Goal: Find specific page/section: Find specific page/section

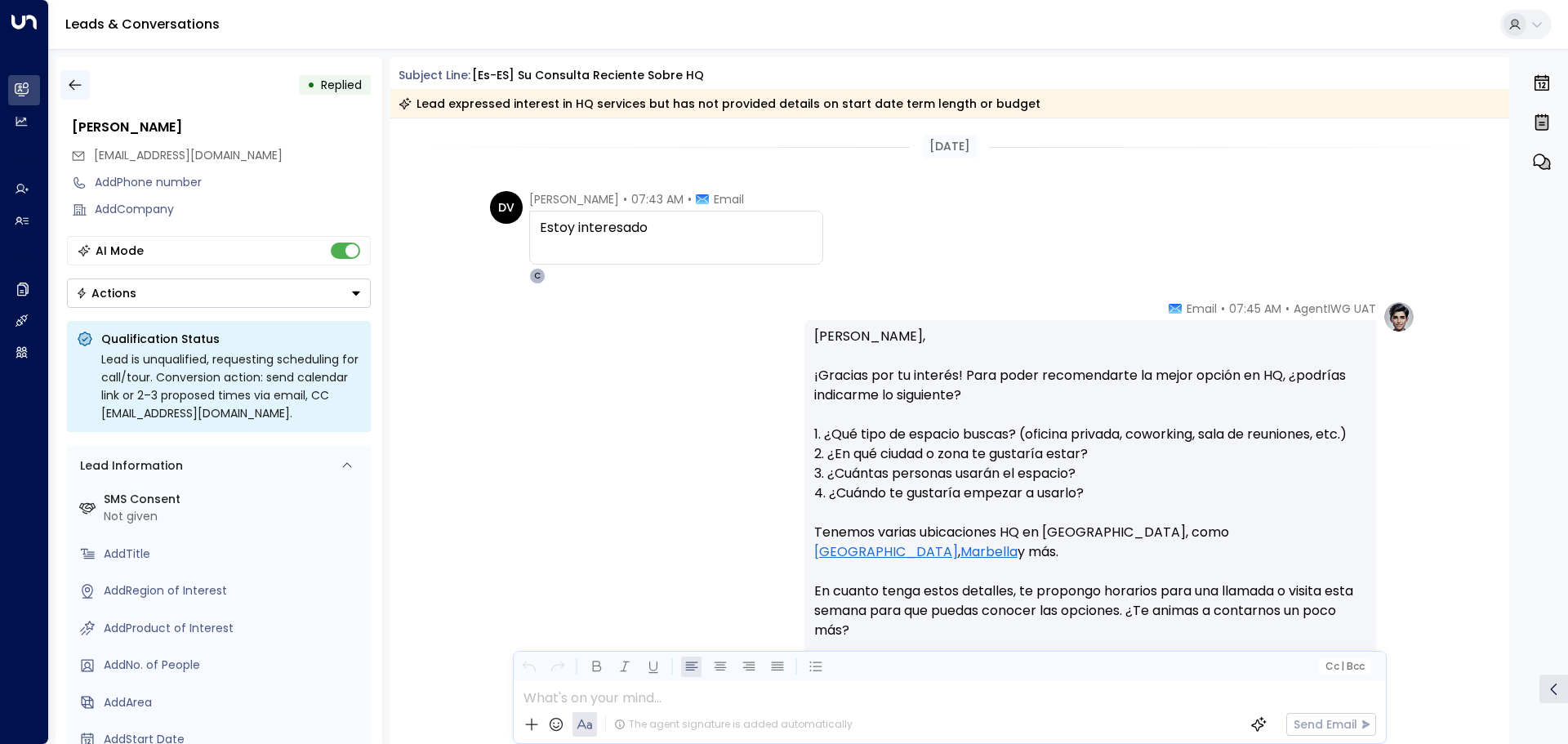
click at [77, 78] on icon "button" at bounding box center [75, 85] width 16 height 16
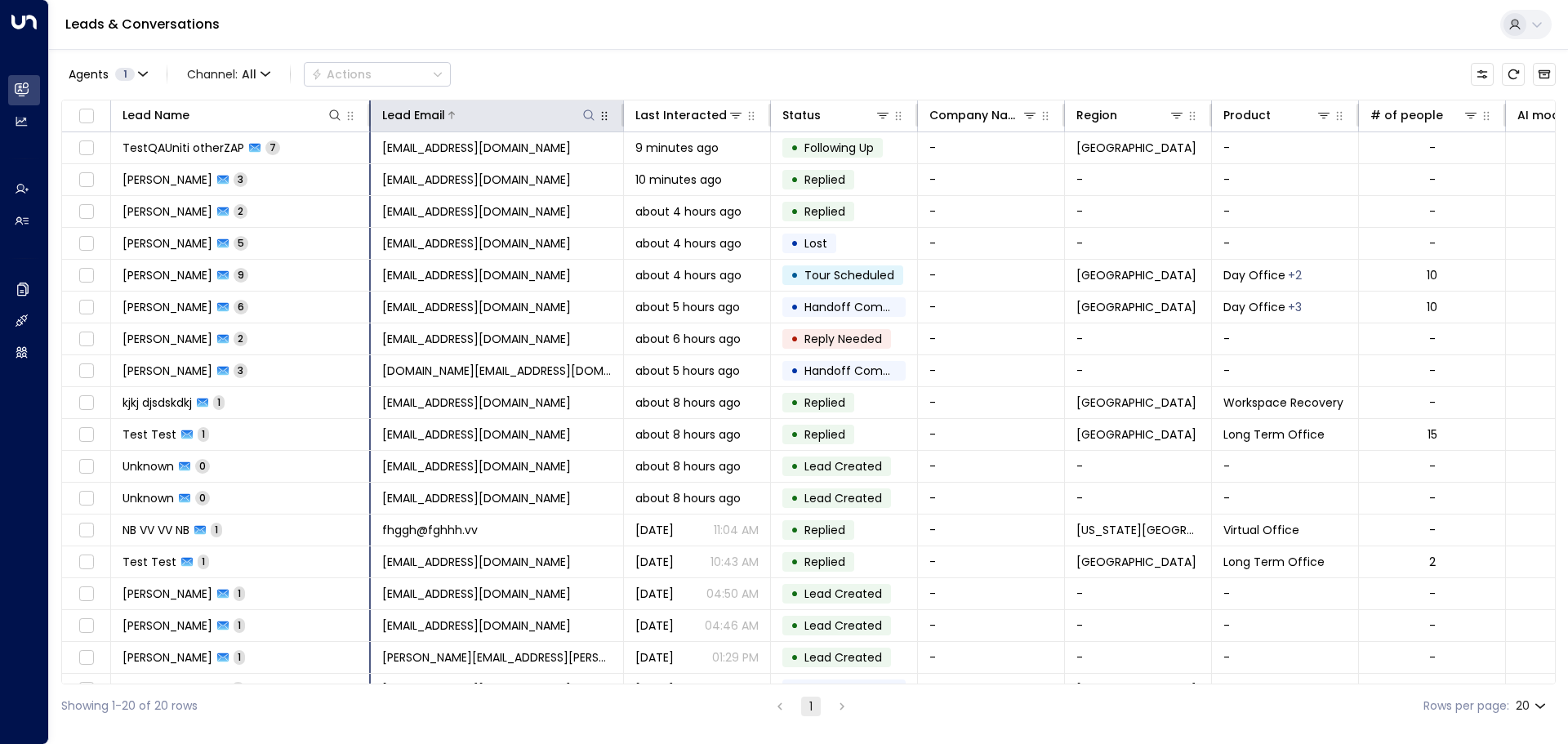
drag, startPoint x: 256, startPoint y: 118, endPoint x: 369, endPoint y: 118, distance: 113.0
click at [369, 118] on hr at bounding box center [370, 115] width 4 height 23
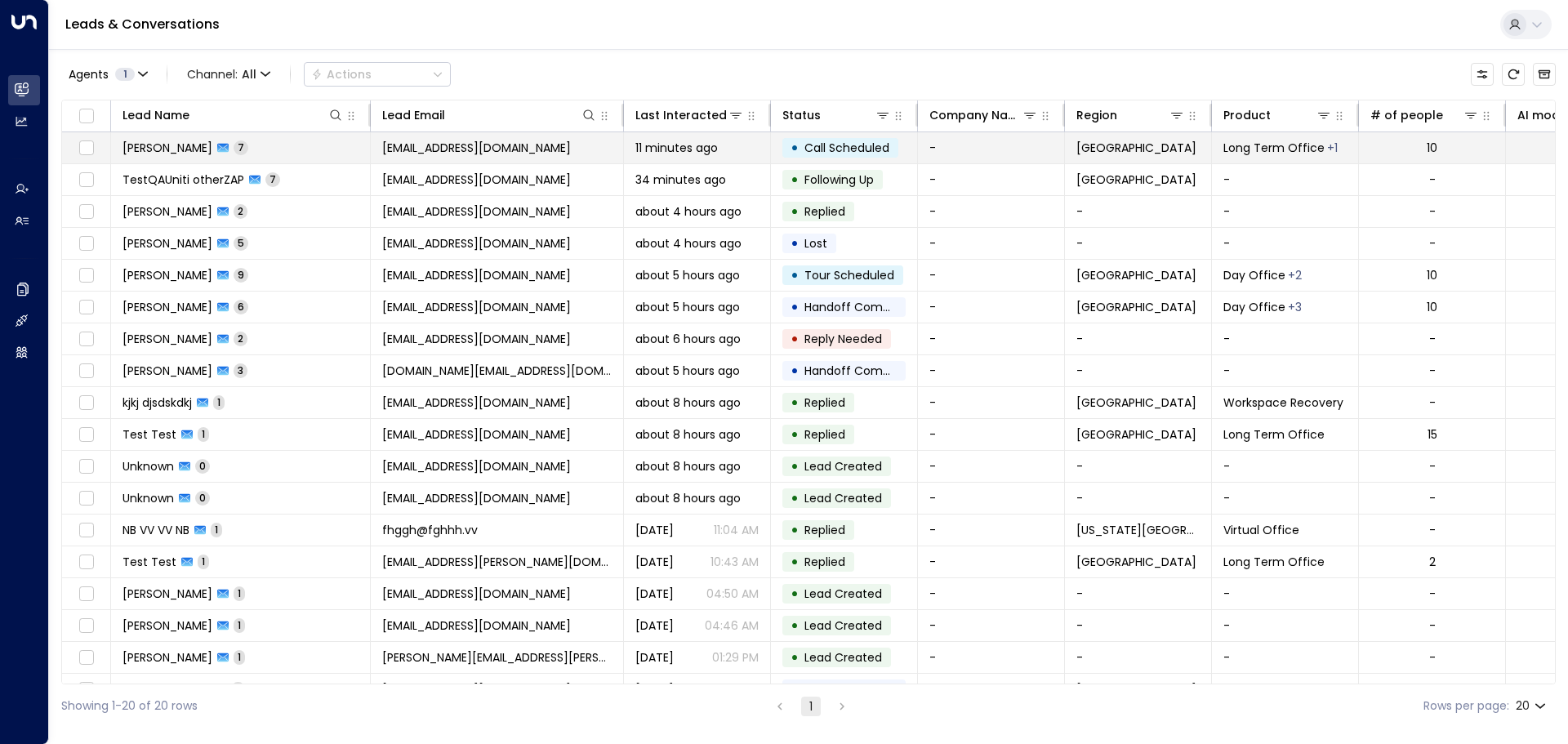
click at [320, 146] on td "[PERSON_NAME] 7" at bounding box center [240, 147] width 260 height 31
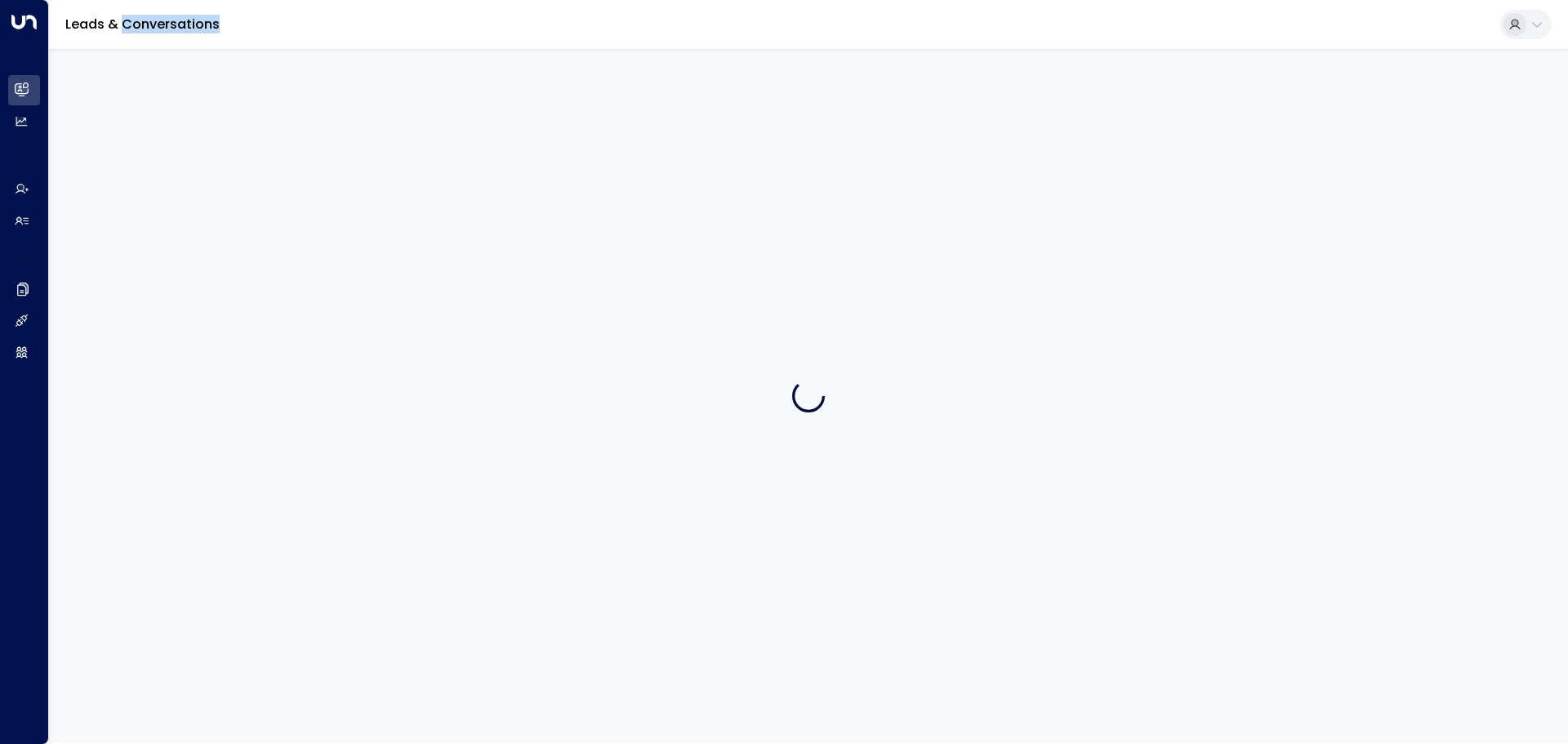
click at [320, 146] on div at bounding box center [808, 396] width 1519 height 694
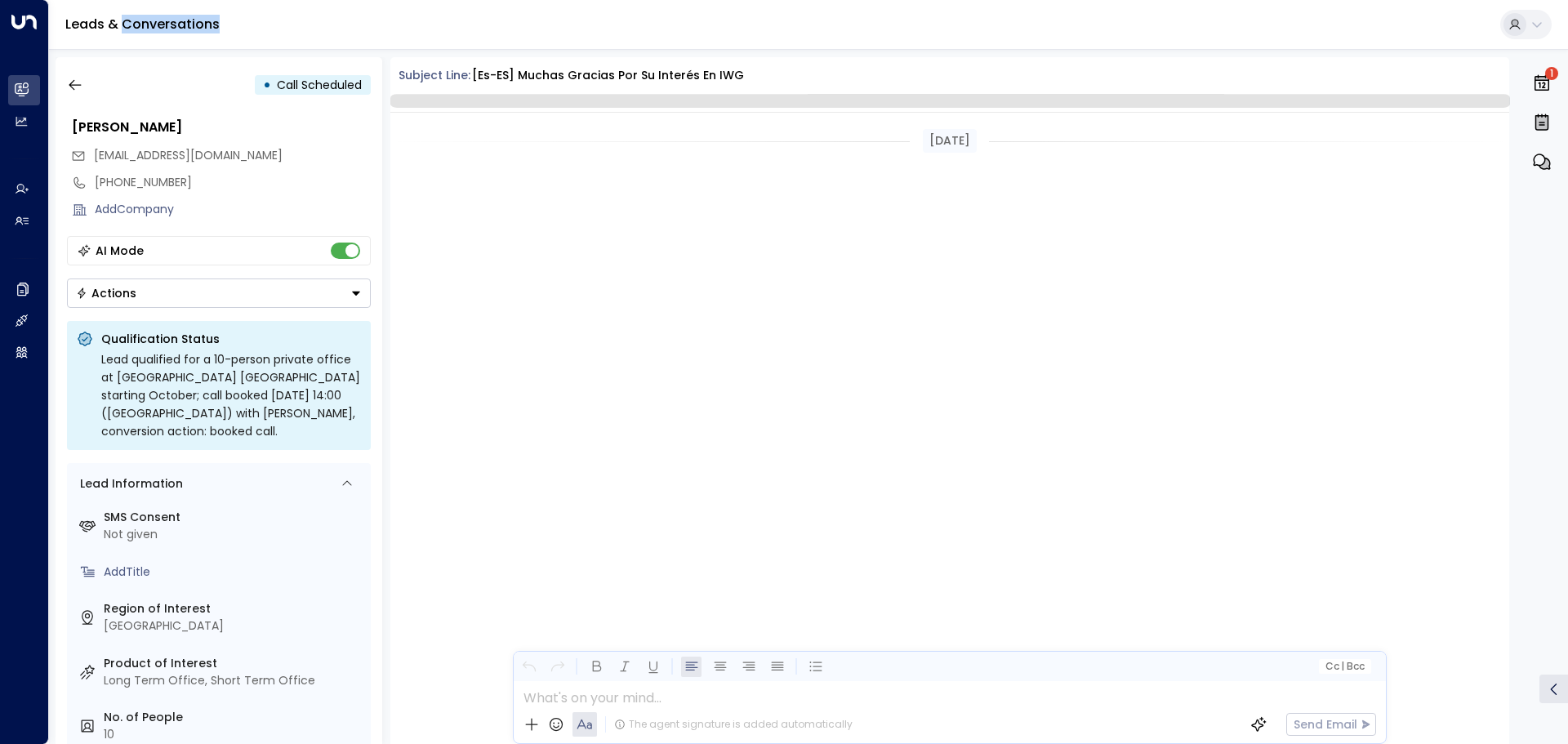
scroll to position [1391, 0]
